Goal: Ask a question

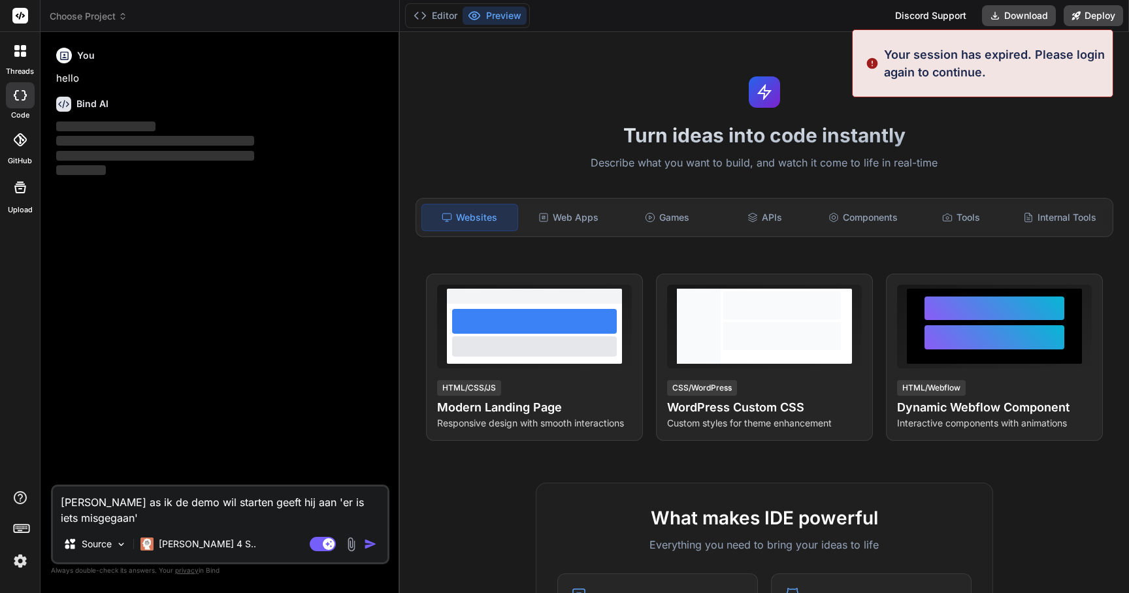
click at [23, 15] on icon at bounding box center [21, 16] width 10 height 8
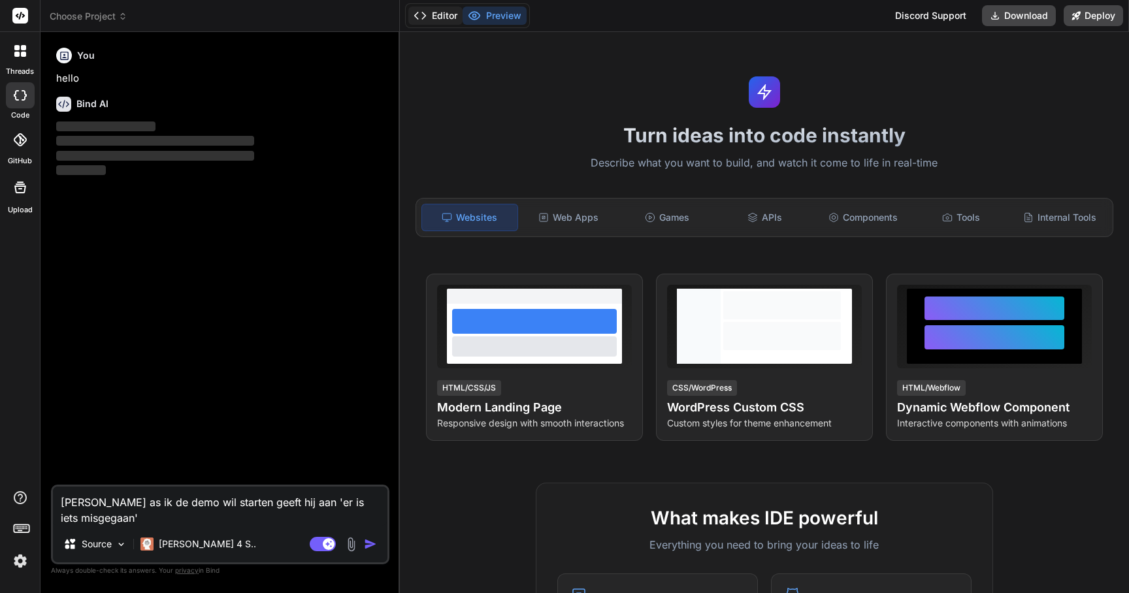
type textarea "x"
